Goal: Information Seeking & Learning: Learn about a topic

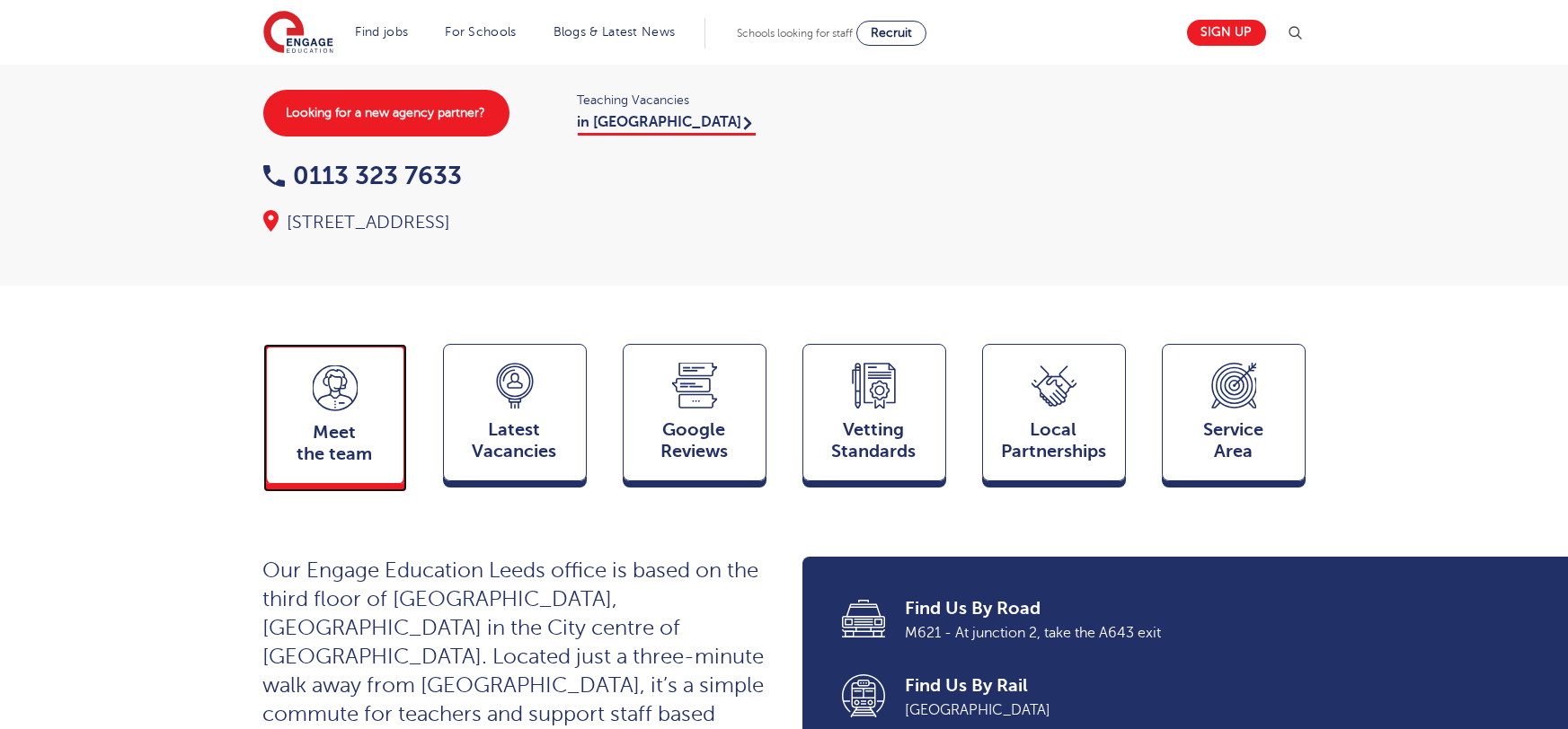
click at [326, 422] on span "Meet the team" at bounding box center [335, 444] width 119 height 43
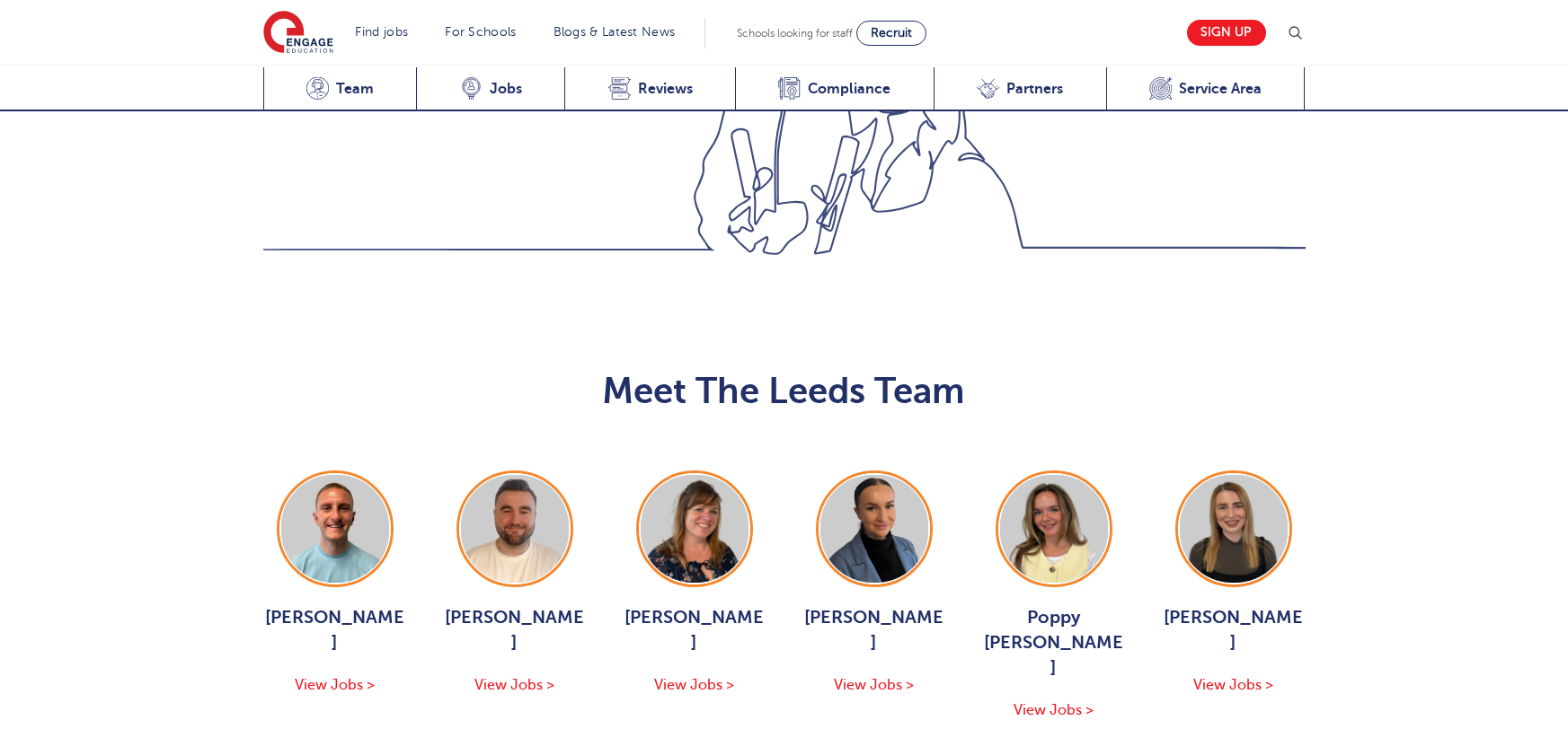
scroll to position [1961, 0]
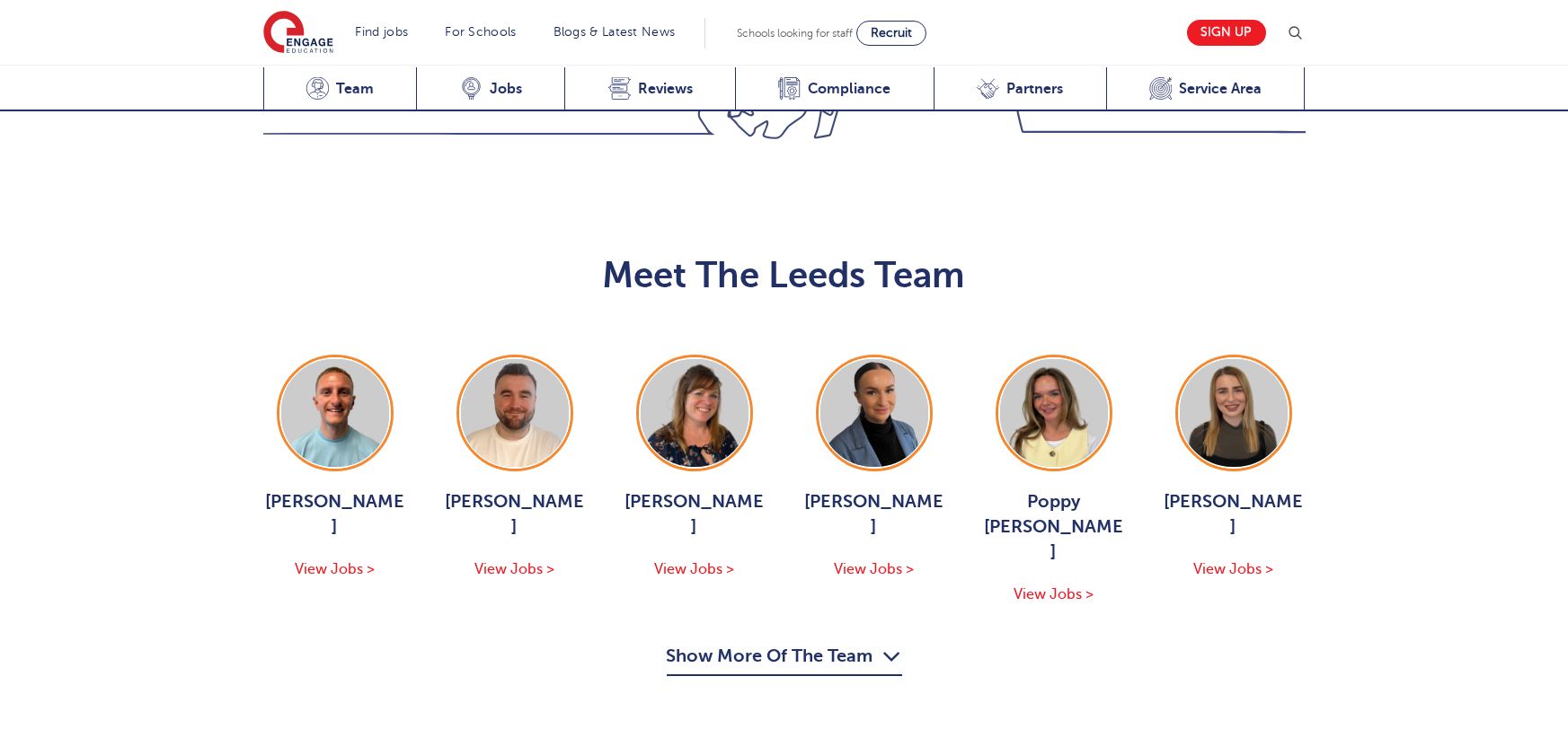
click at [825, 642] on button "Show More Of The Team" at bounding box center [785, 659] width 236 height 34
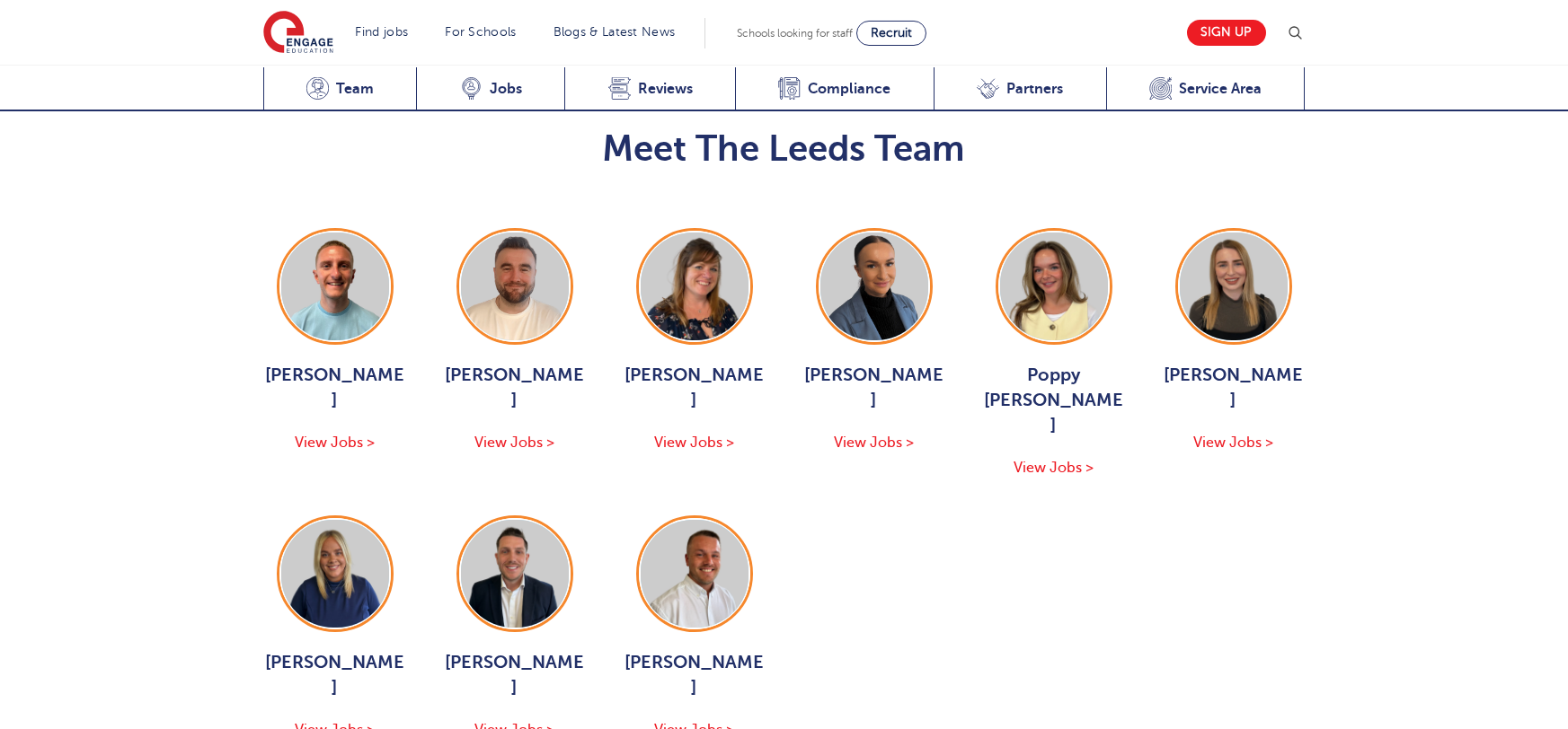
scroll to position [2090, 0]
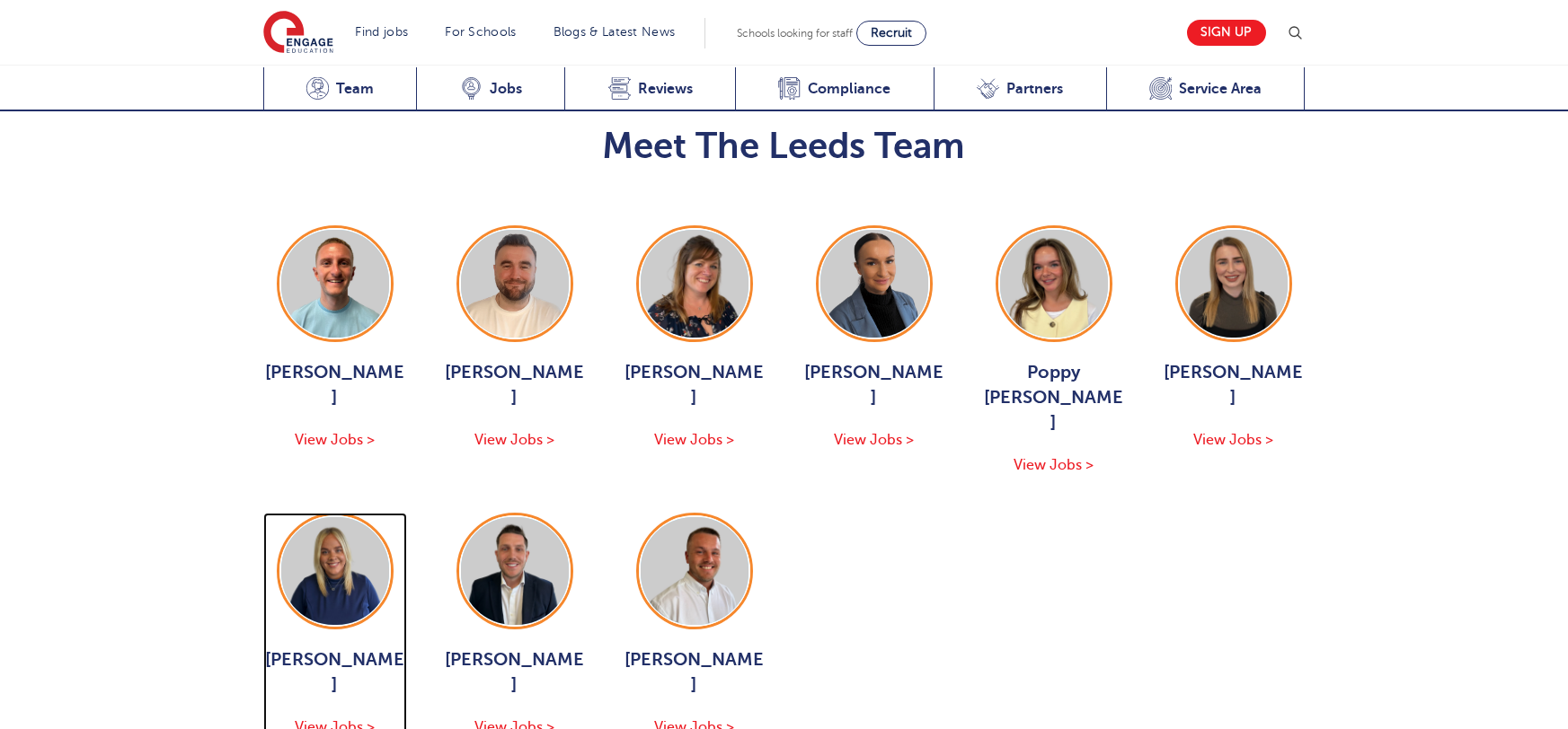
click at [322, 517] on img at bounding box center [334, 571] width 108 height 108
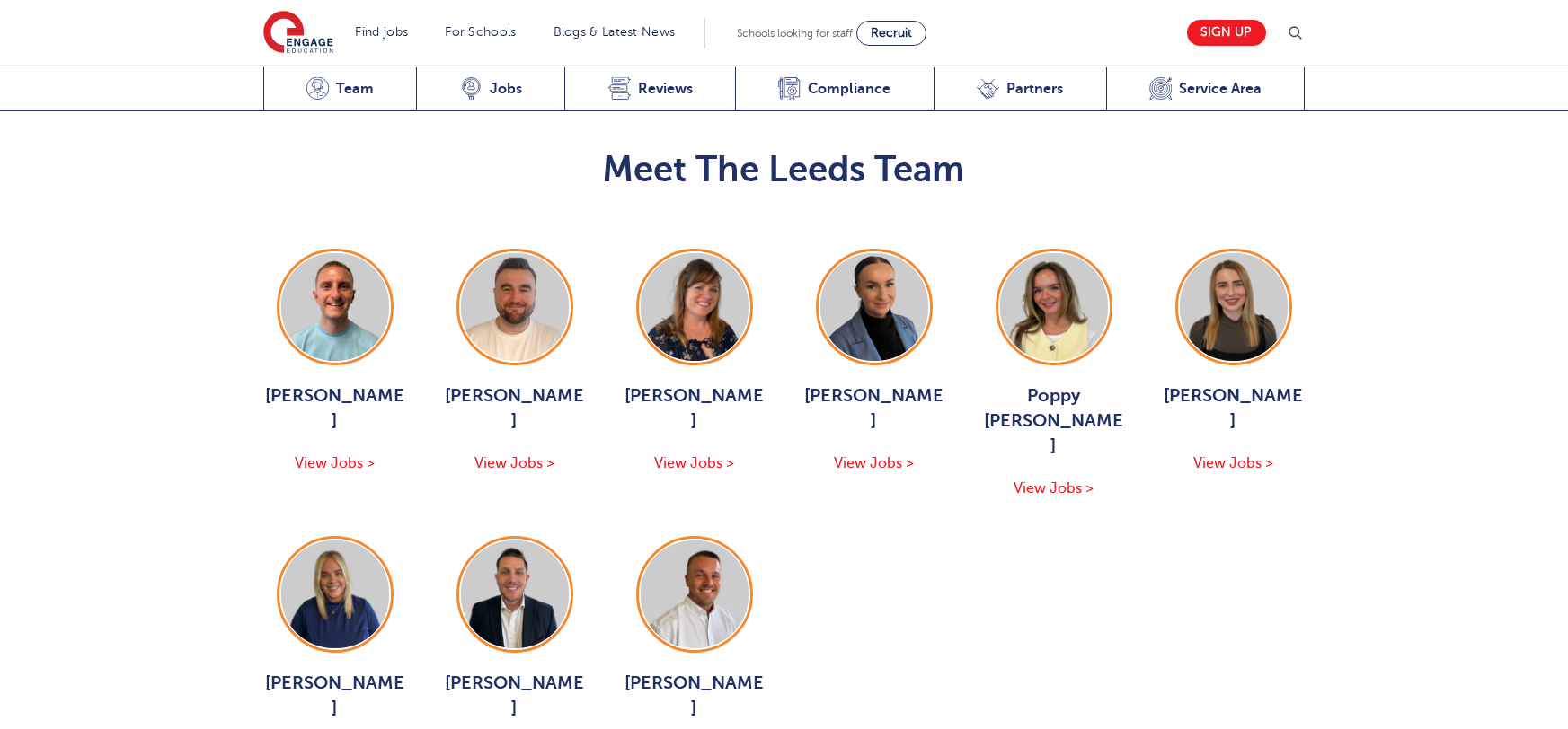
scroll to position [2062, 0]
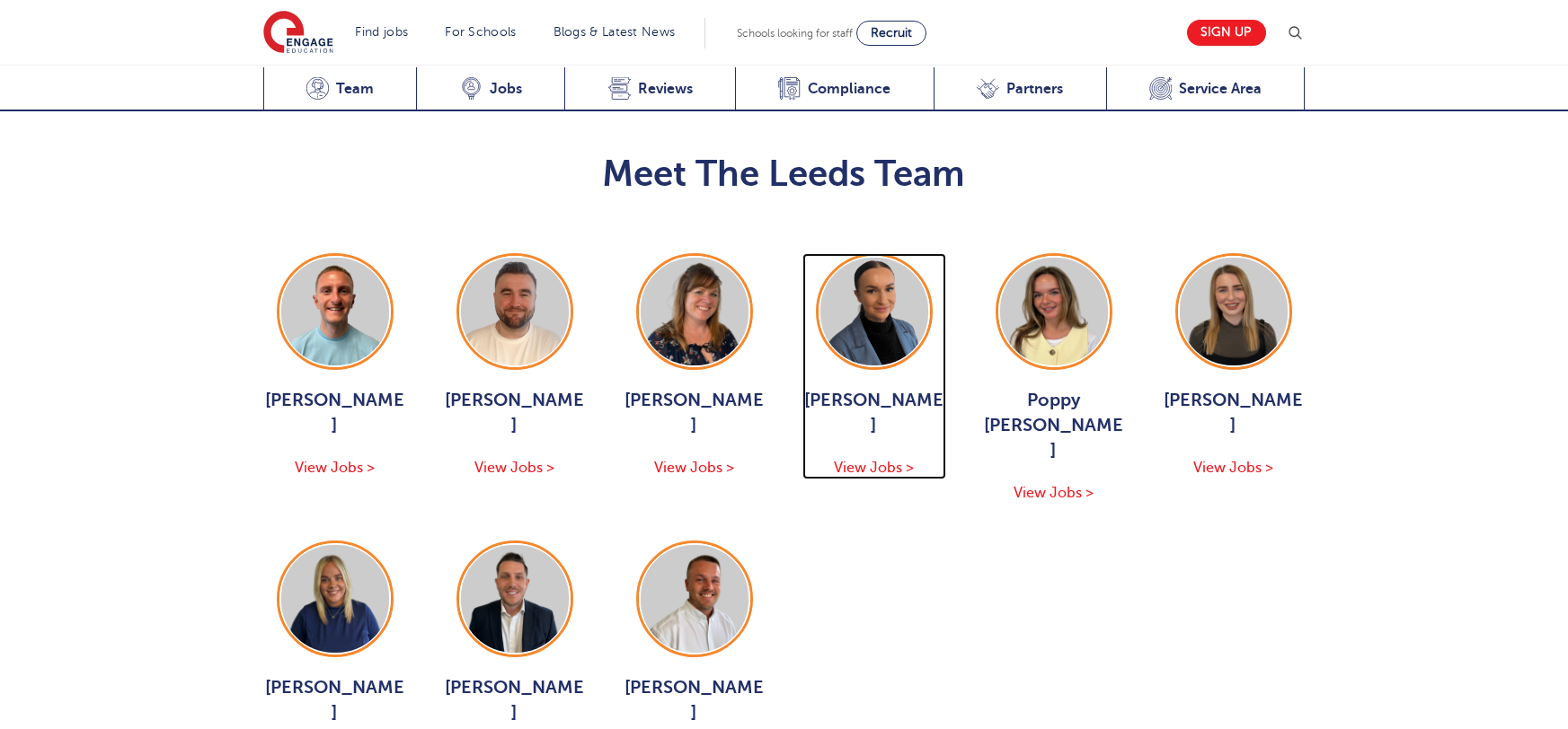
click at [874, 253] on div "Holly Johnson View Jobs >" at bounding box center [874, 366] width 144 height 226
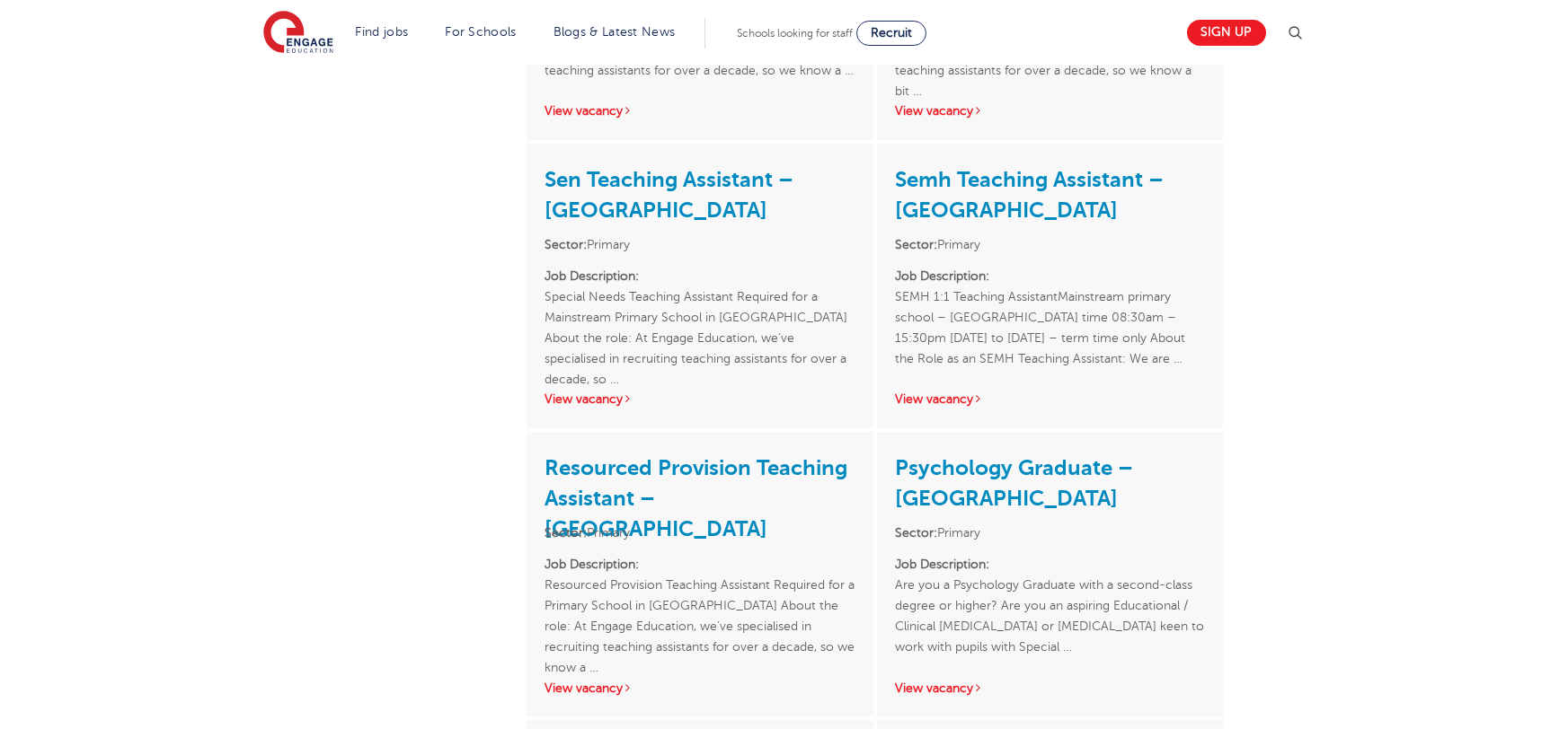
scroll to position [854, 0]
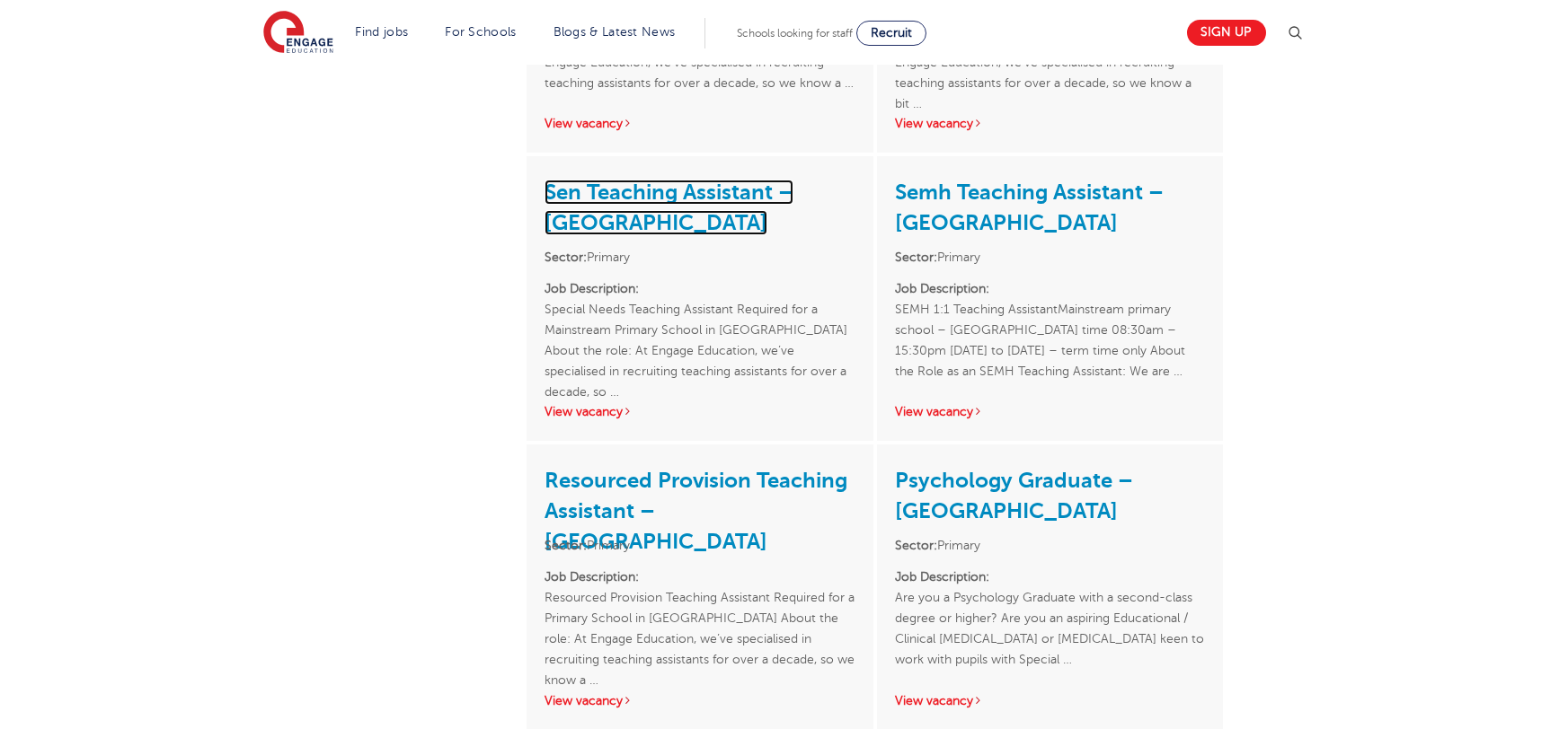
click at [627, 193] on link "Sen Teaching Assistant – Castleford" at bounding box center [669, 208] width 249 height 56
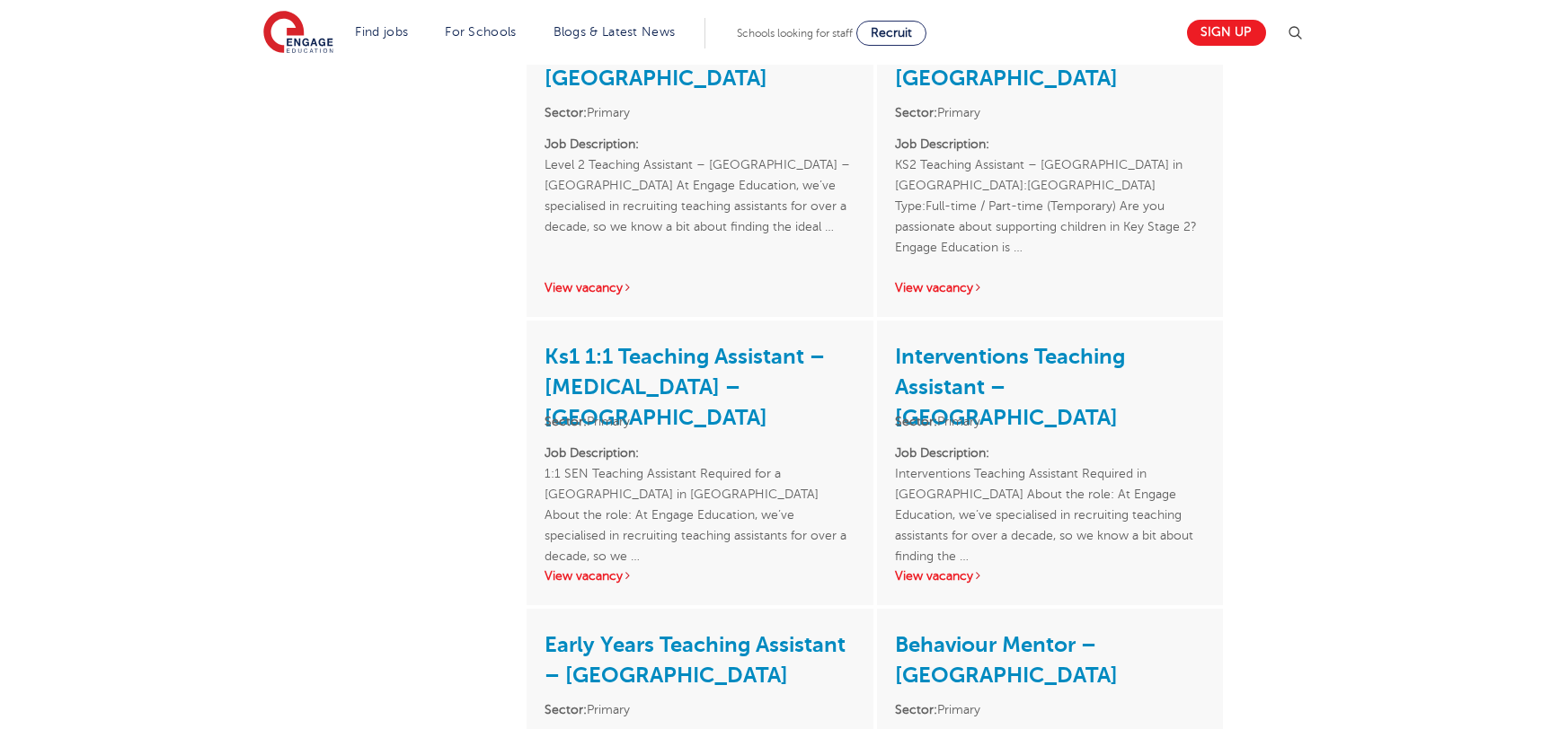
scroll to position [2124, 0]
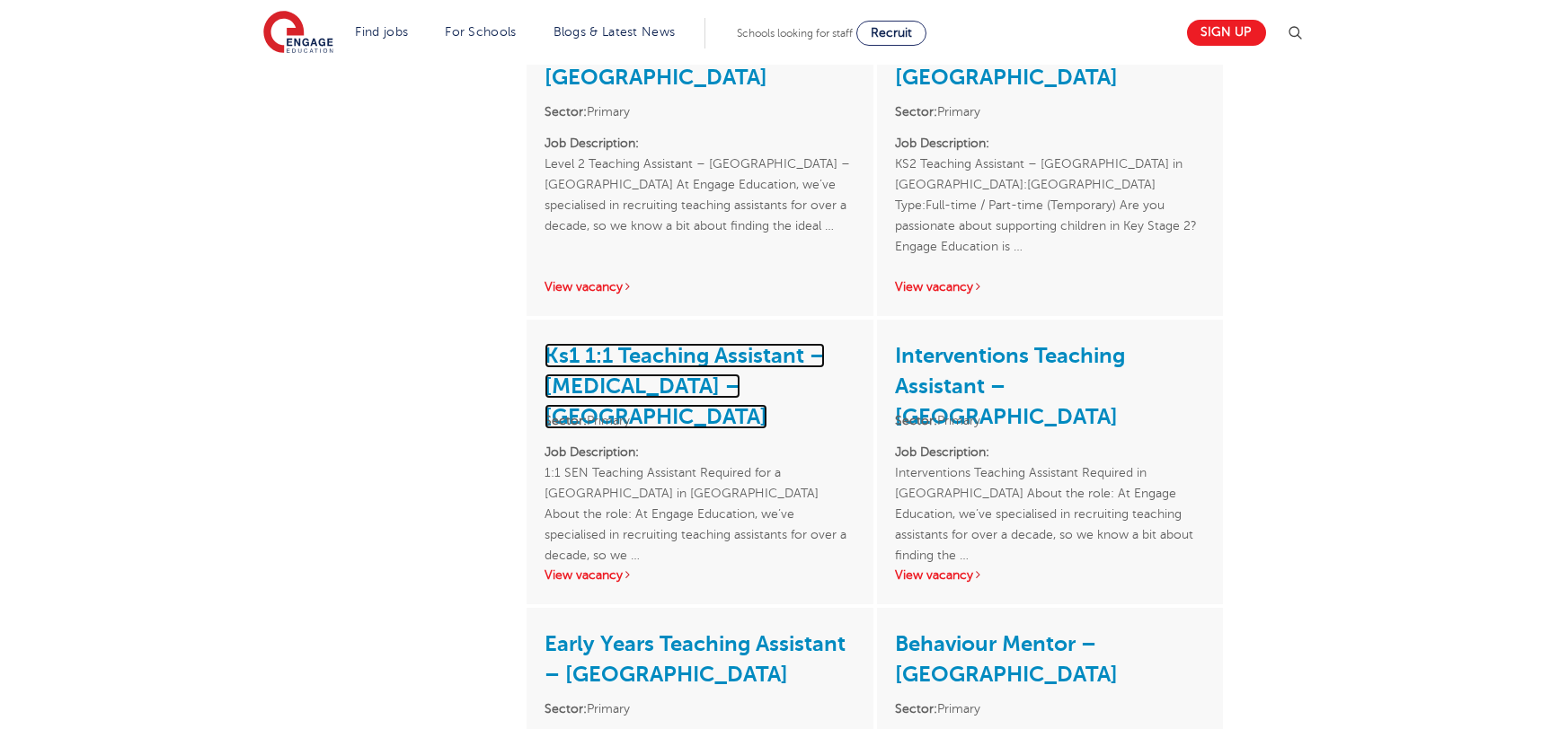
click at [665, 350] on link "Ks1 1:1 Teaching Assistant – Autism – North Leeds" at bounding box center [684, 386] width 281 height 86
click at [713, 354] on link "Ks1 1:1 Teaching Assistant – Autism – North Leeds" at bounding box center [684, 386] width 281 height 86
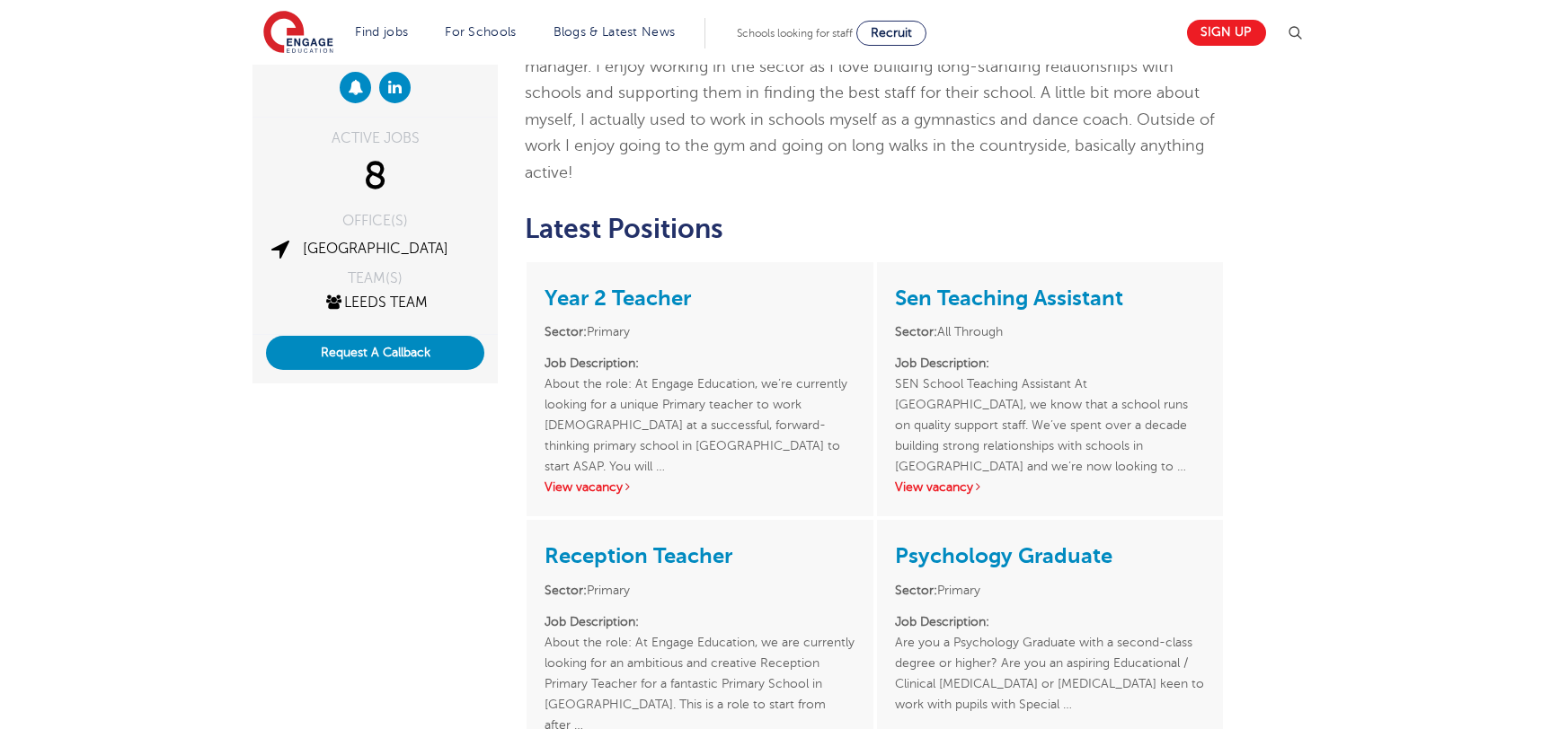
scroll to position [266, 0]
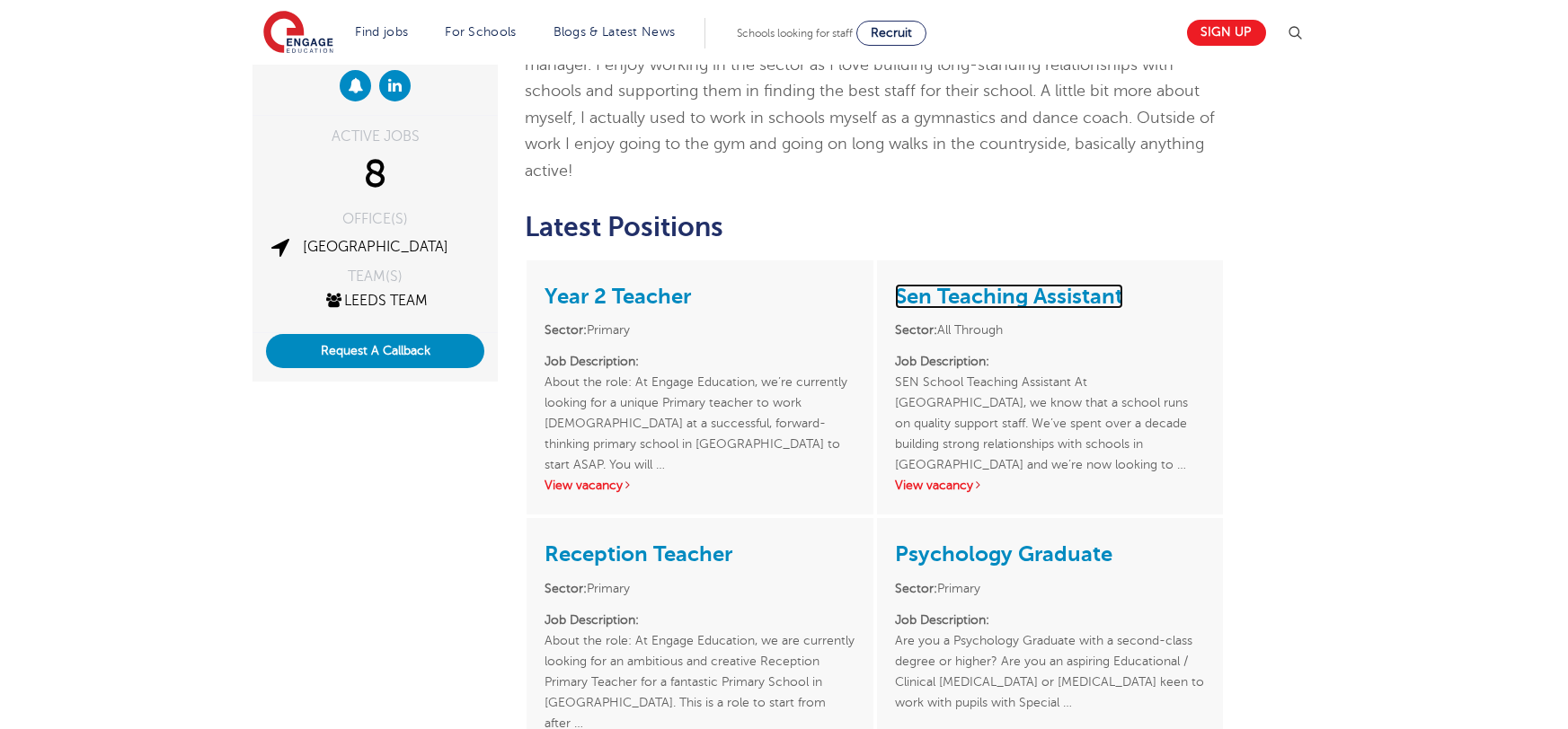
click at [978, 284] on link "Sen Teaching Assistant" at bounding box center [1009, 296] width 228 height 25
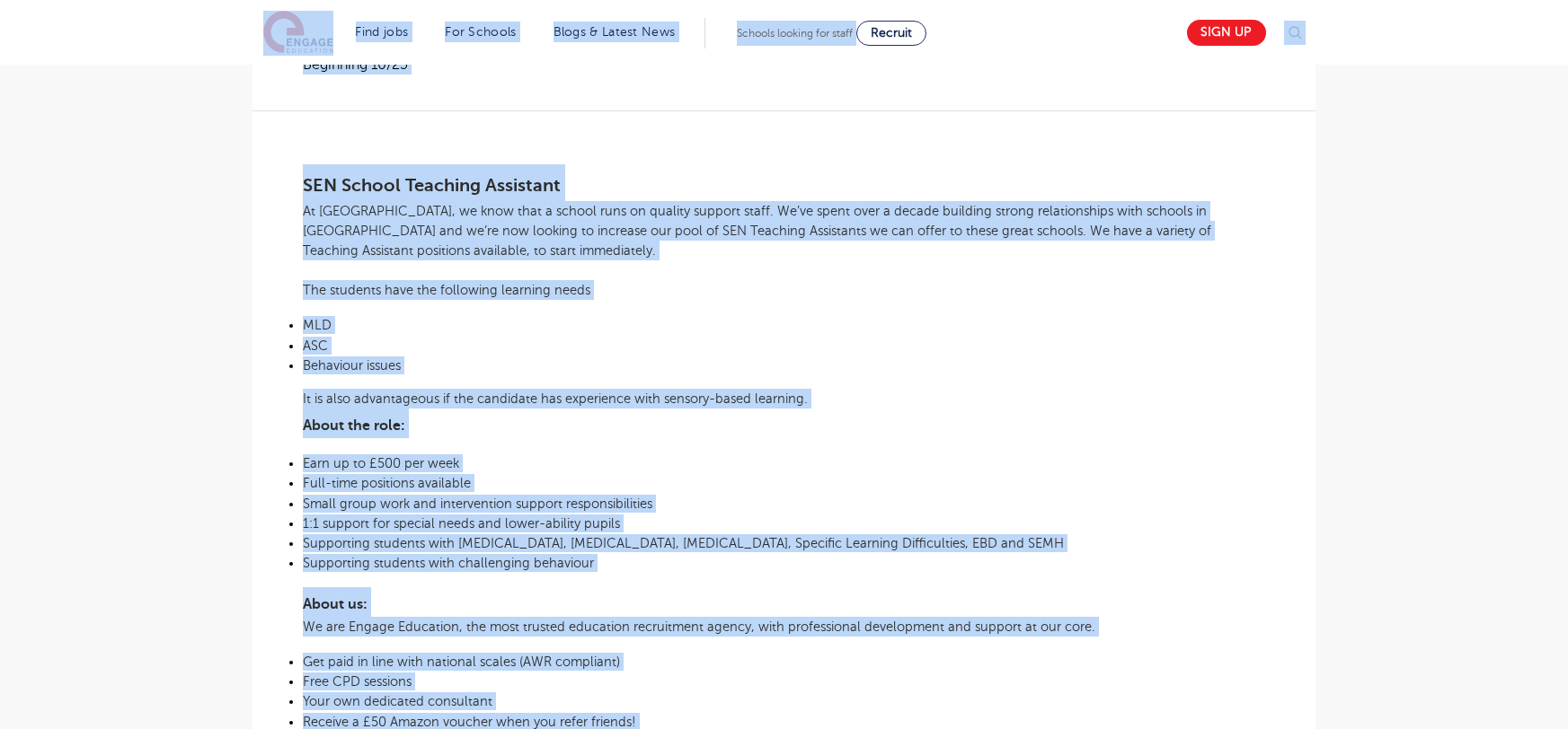
scroll to position [382, 0]
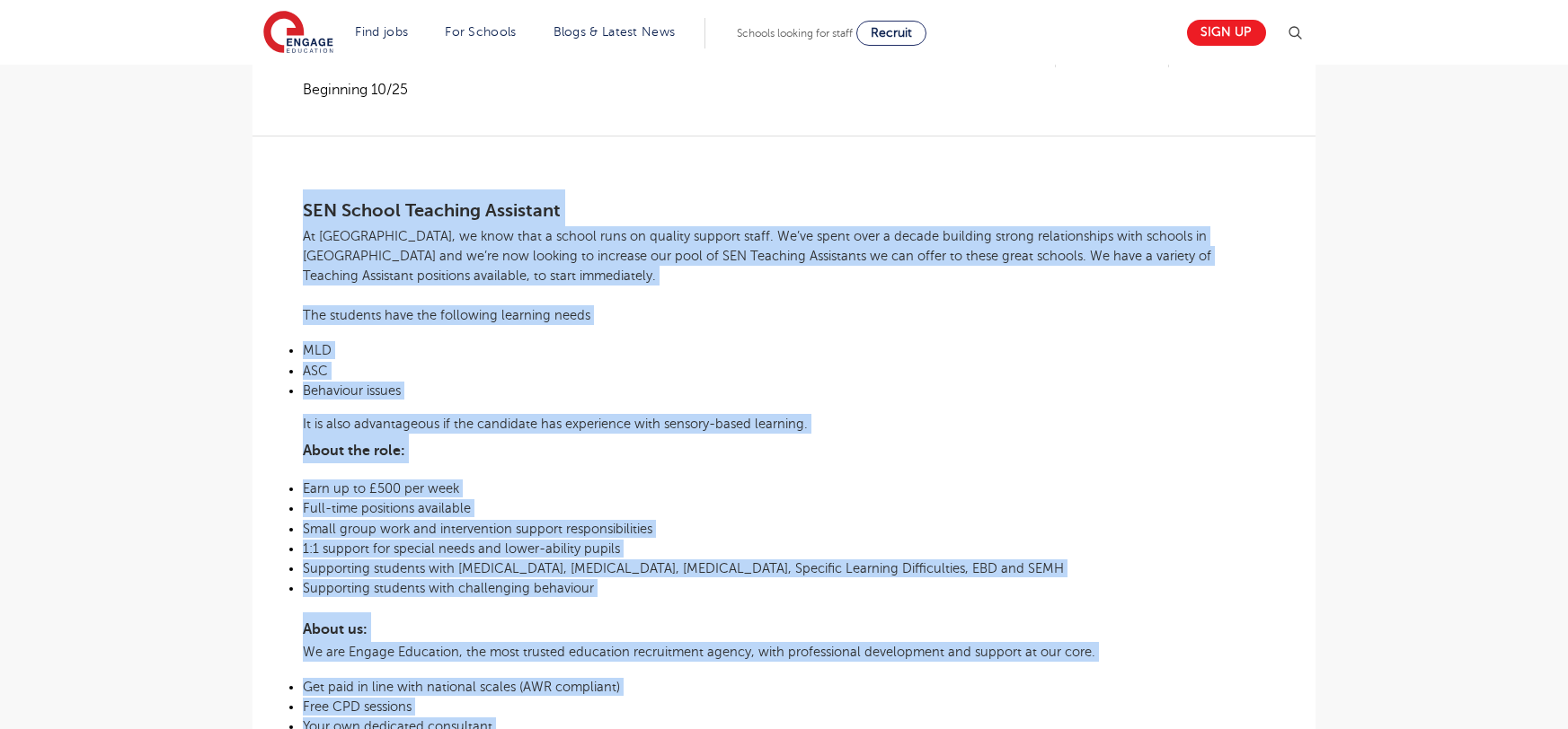
drag, startPoint x: 1260, startPoint y: 606, endPoint x: 296, endPoint y: 206, distance: 1043.7
click at [296, 206] on div "£27,252 - £32,238 Long Term All Through [GEOGRAPHIC_DATA] - [GEOGRAPHIC_DATA] B…" at bounding box center [783, 554] width 1034 height 1021
copy div "LOR Ipsumd Sitametc Adipiscin El Seddoe, te inci utla e dolore magn al enimadm …"
click at [1347, 224] on main "Search Browse all Jobs SEN Teaching Assistant Posted 02/10/25 Refer to a Friend…" at bounding box center [784, 513] width 1568 height 1792
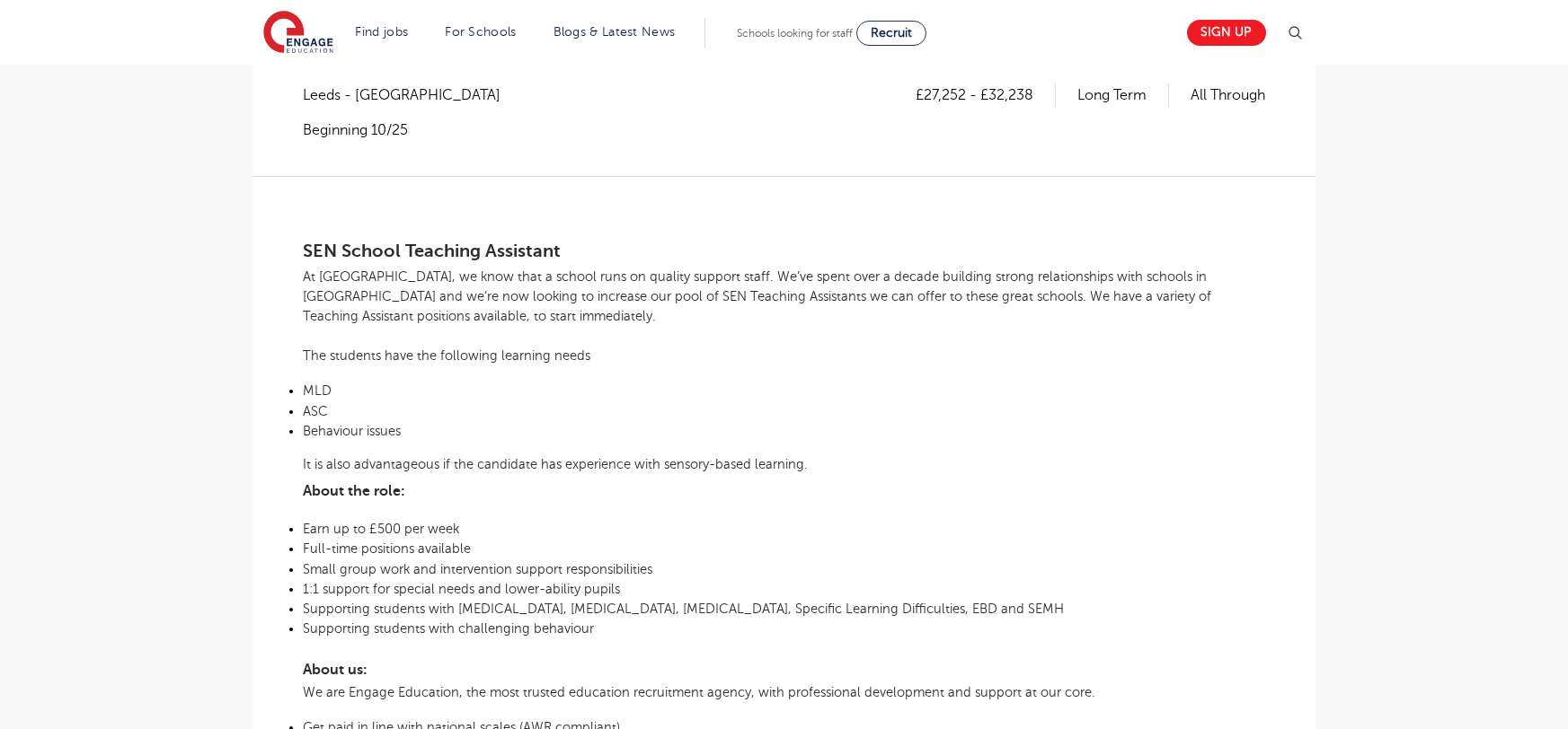
scroll to position [309, 0]
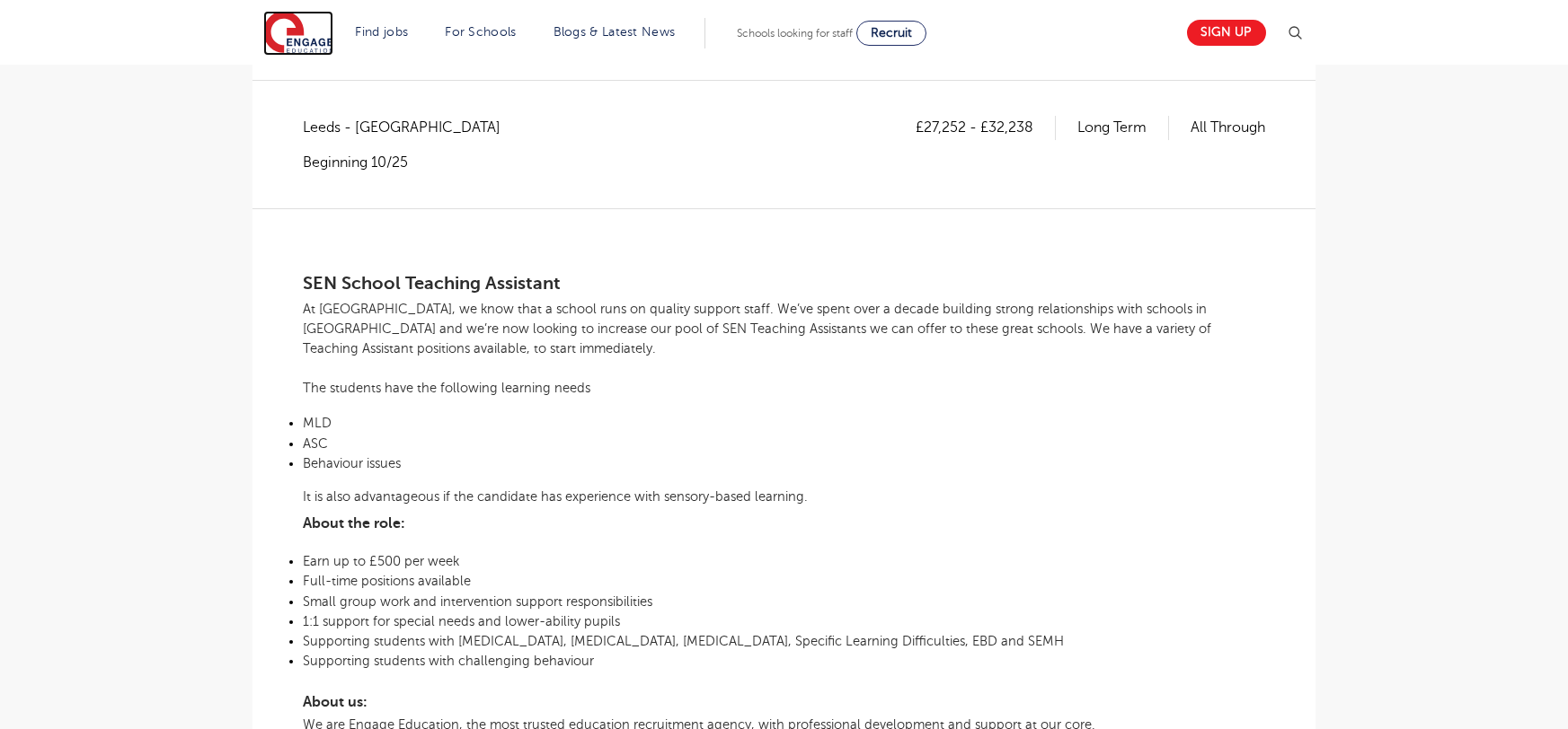
click at [289, 34] on img at bounding box center [298, 33] width 70 height 45
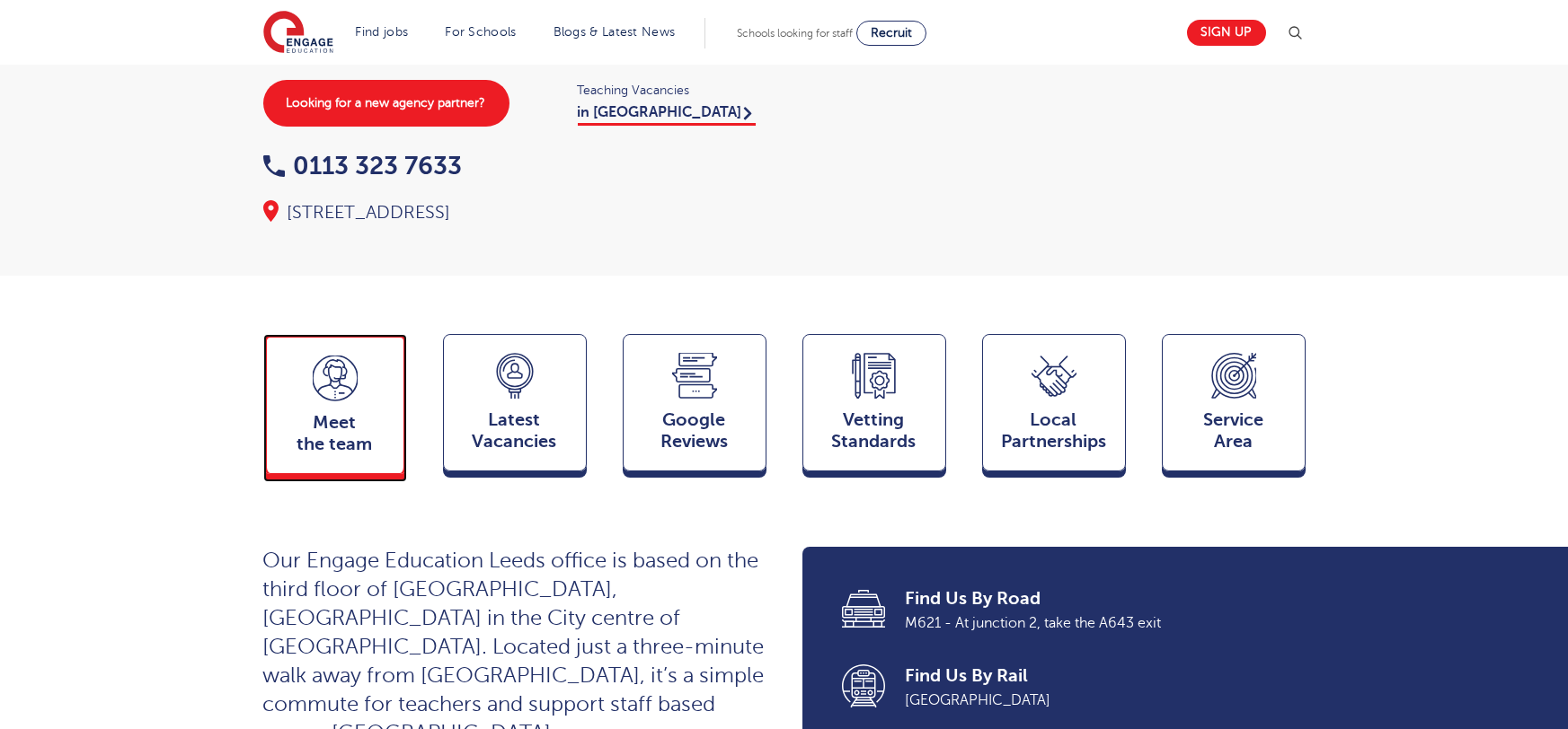
click at [304, 412] on span "Meet the team" at bounding box center [335, 433] width 119 height 43
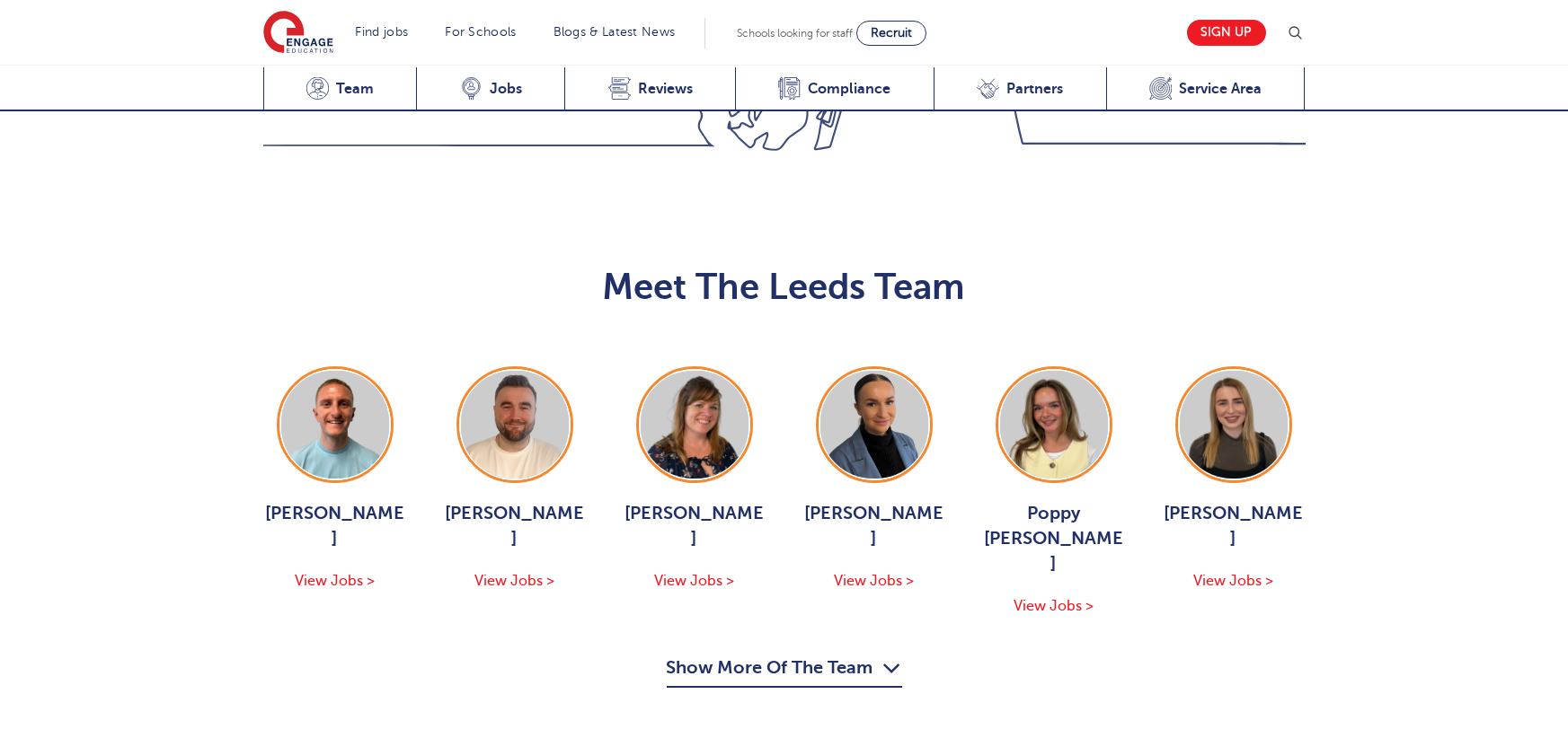
scroll to position [1961, 0]
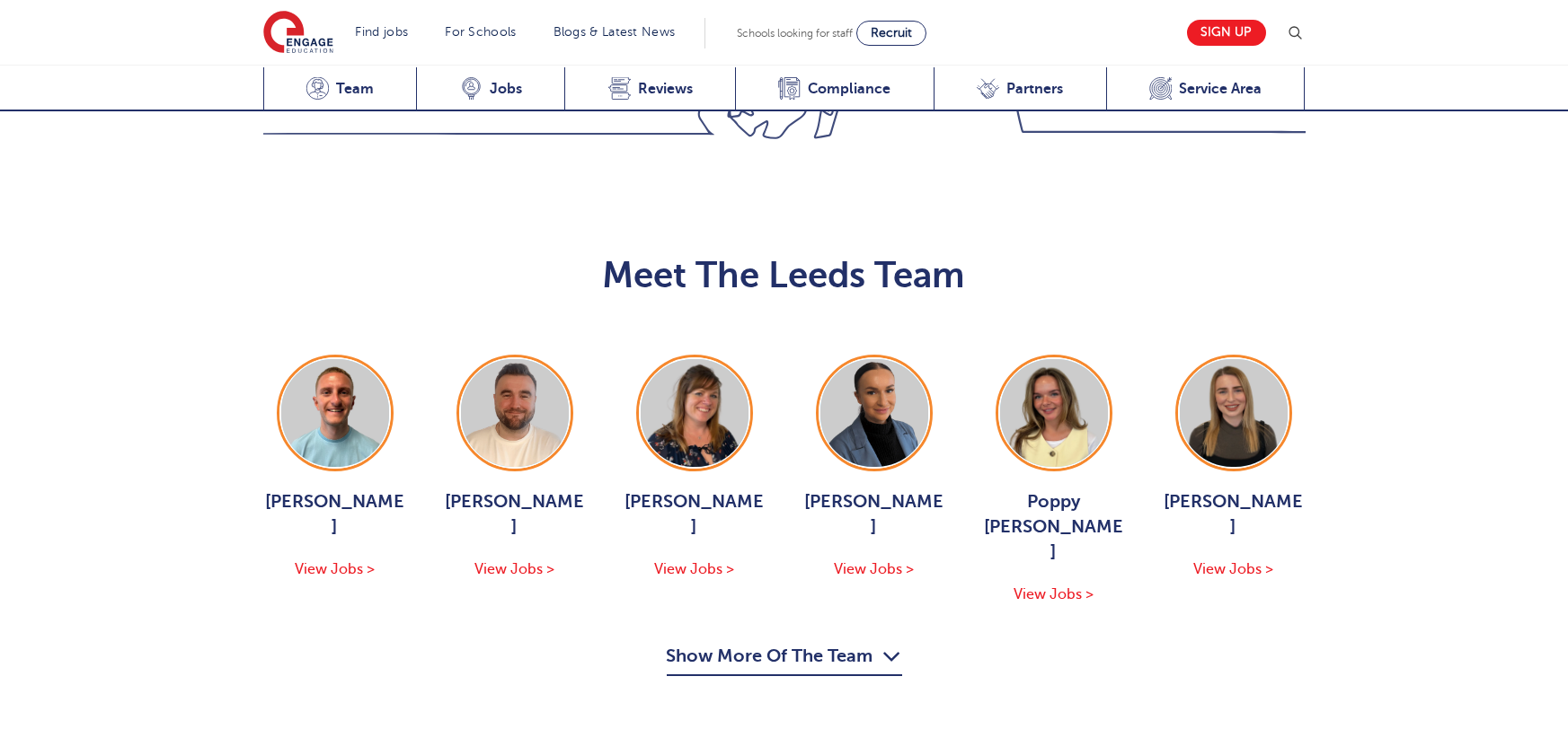
click at [757, 642] on button "Show More Of The Team" at bounding box center [785, 659] width 236 height 34
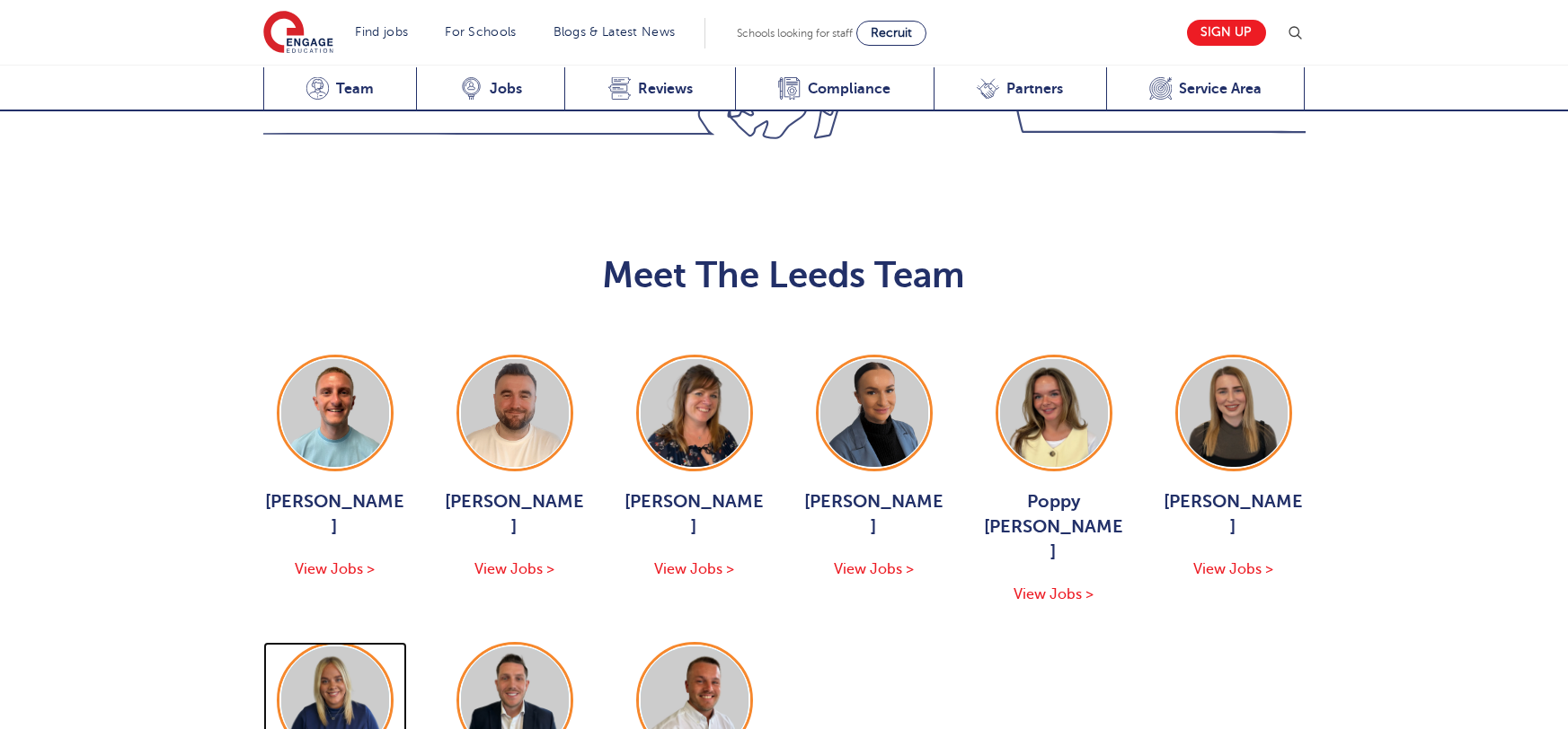
click at [313, 647] on img at bounding box center [334, 700] width 108 height 108
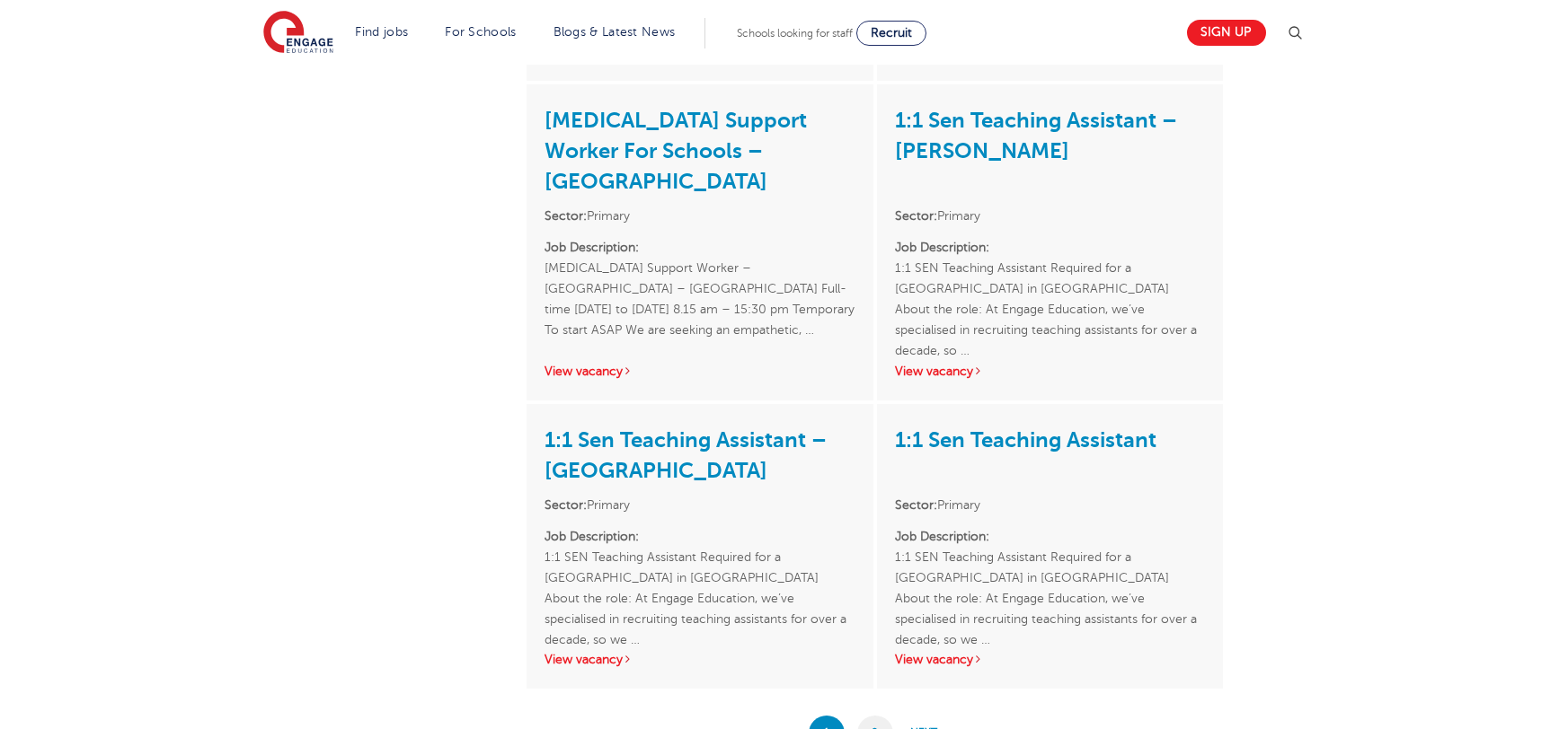
scroll to position [2991, 0]
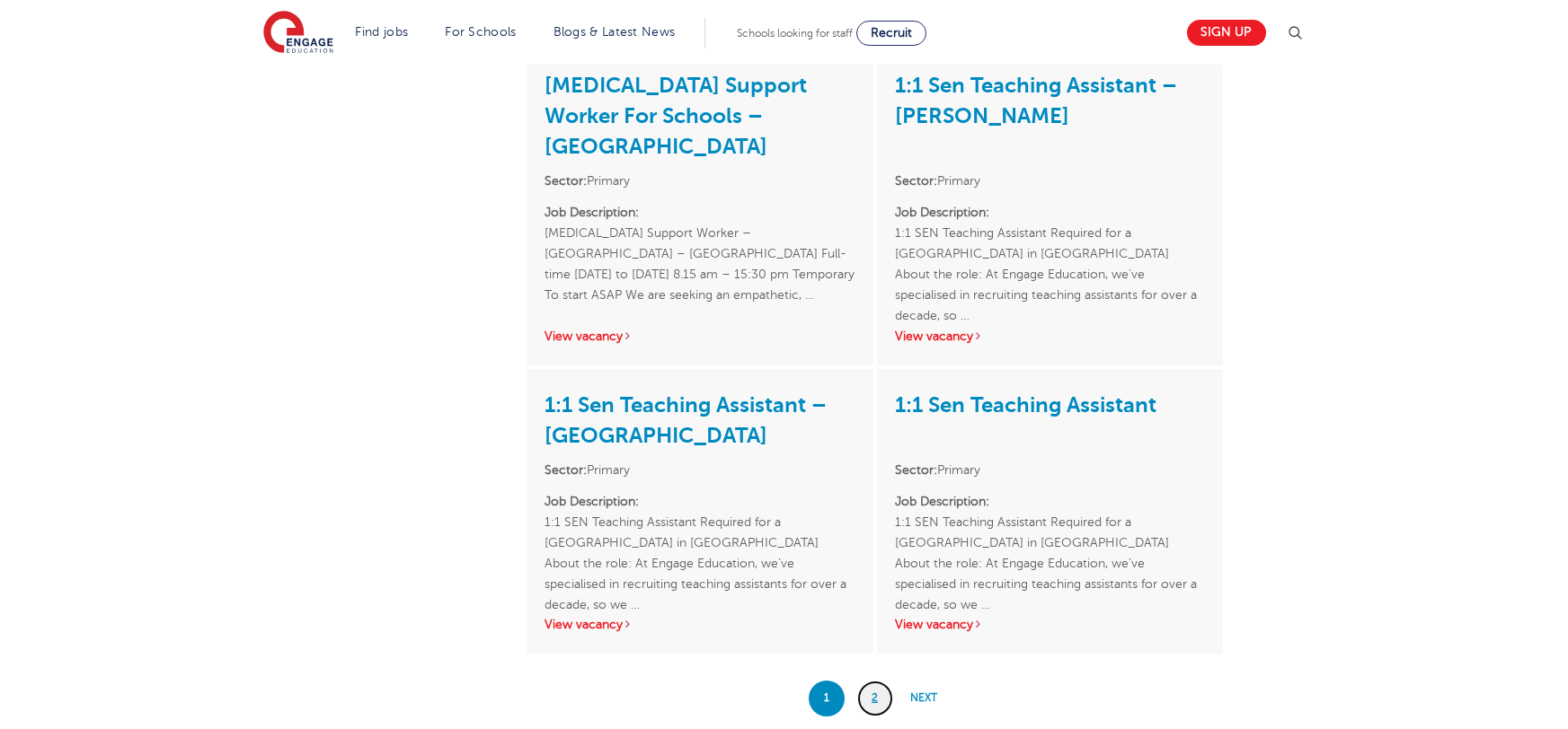
click at [879, 681] on link "2" at bounding box center [876, 699] width 36 height 36
